Goal: Information Seeking & Learning: Learn about a topic

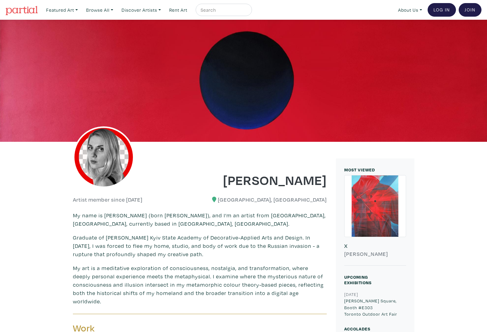
click at [218, 13] on input "text" at bounding box center [223, 10] width 46 height 8
type input "PAR NUIR"
click at [248, 12] on button "submit" at bounding box center [248, 12] width 0 height 0
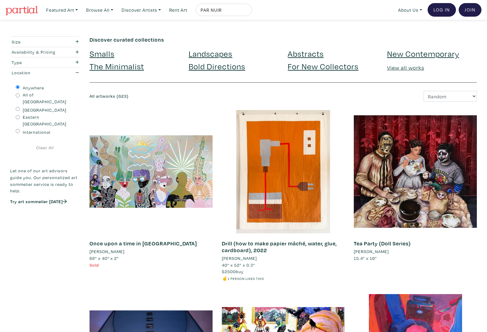
click at [222, 10] on input "PAR NUIR" at bounding box center [223, 10] width 46 height 8
type input "par nuir"
click at [248, 12] on button "submit" at bounding box center [248, 12] width 0 height 0
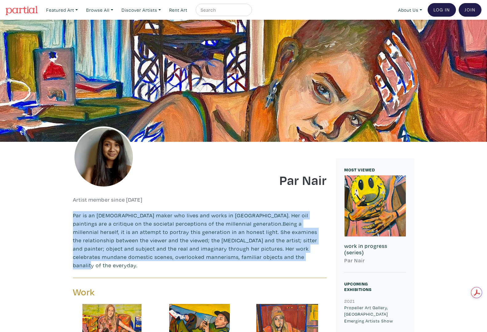
drag, startPoint x: 236, startPoint y: 258, endPoint x: 72, endPoint y: 214, distance: 170.3
copy p "Par is an Indian born Canadian maker who lives and works in Toronto. Her oil pa…"
click at [112, 148] on img at bounding box center [104, 157] width 62 height 62
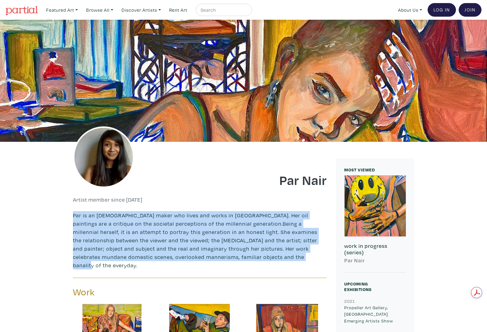
click at [109, 154] on img at bounding box center [104, 157] width 62 height 62
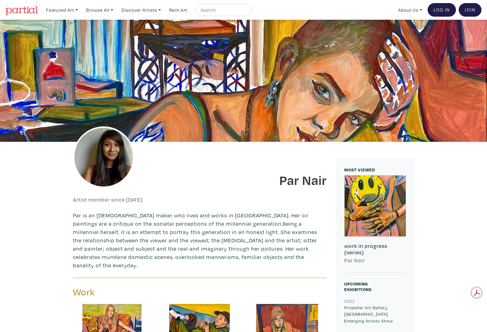
click at [160, 159] on div at bounding box center [134, 165] width 132 height 46
click at [89, 157] on img at bounding box center [104, 157] width 62 height 62
